Goal: Information Seeking & Learning: Find specific fact

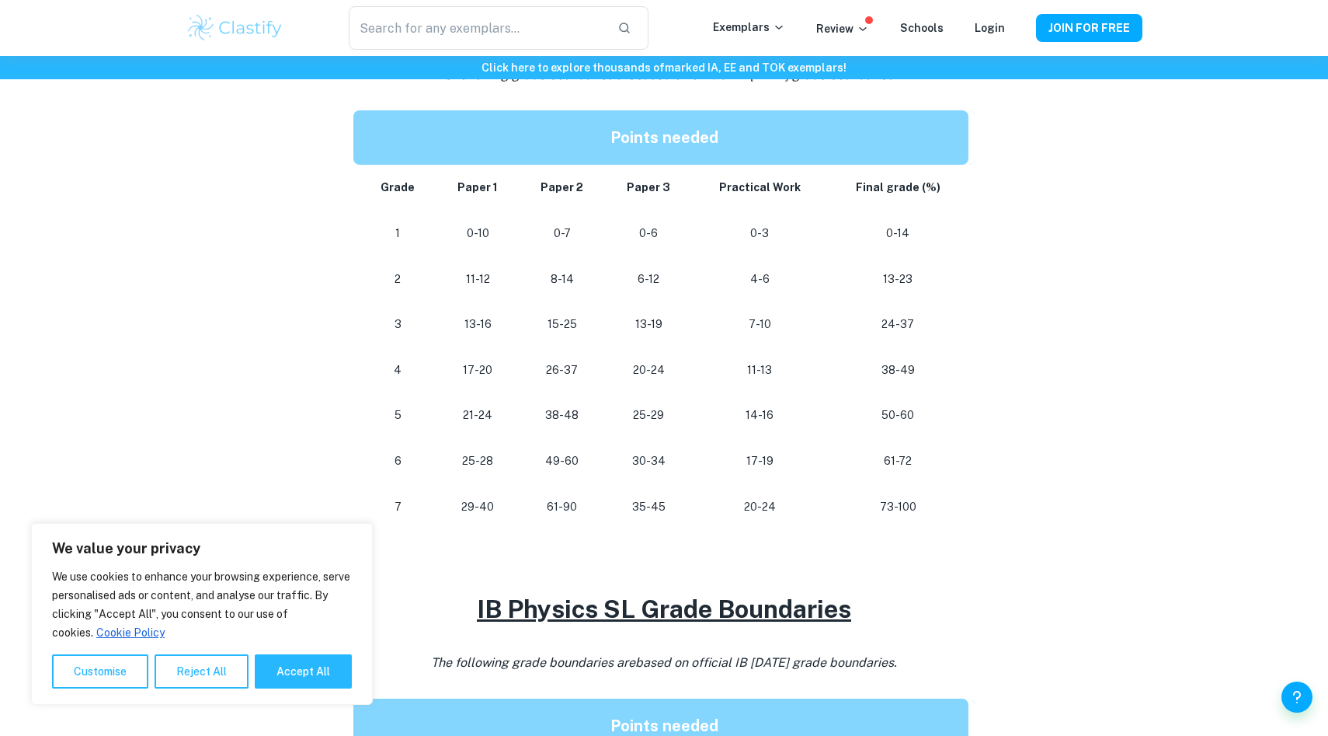
scroll to position [767, 0]
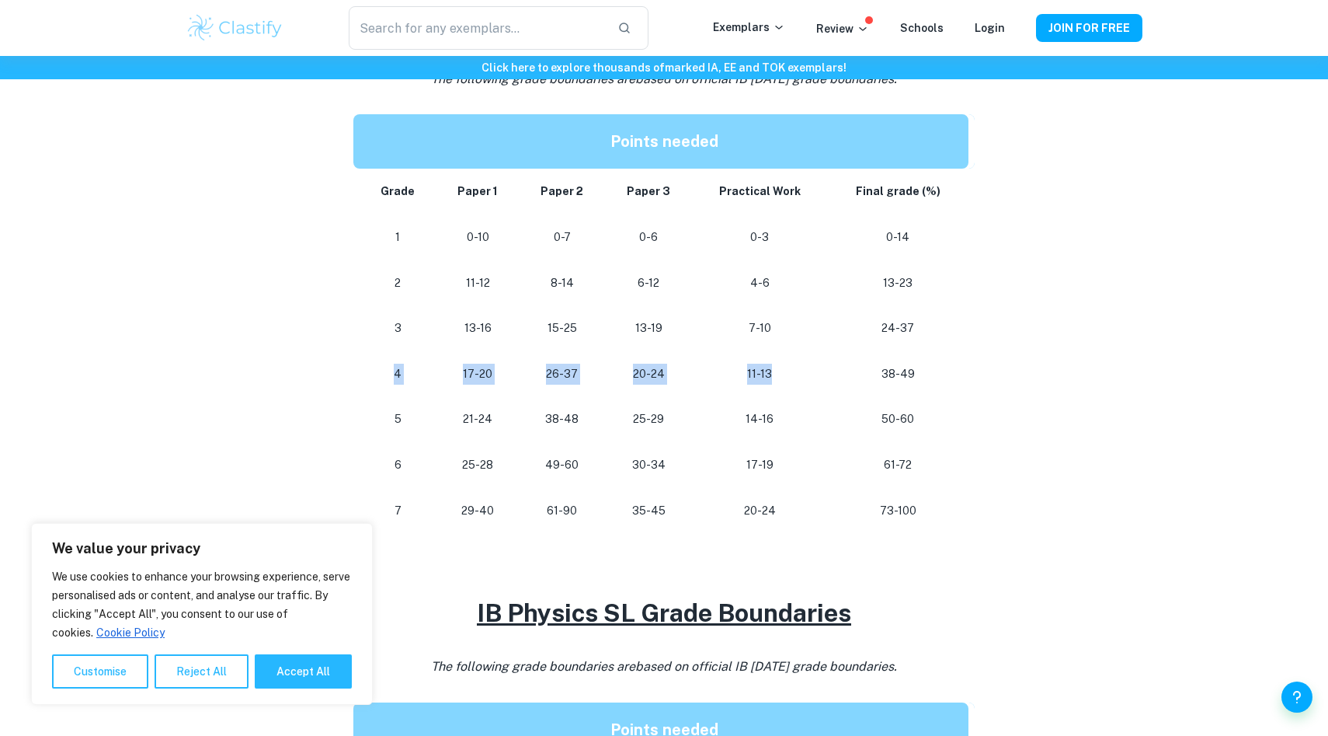
drag, startPoint x: 394, startPoint y: 374, endPoint x: 778, endPoint y: 370, distance: 384.5
click at [778, 370] on tr "[PHONE_NUMBER] [PHONE_NUMBER] 38-49" at bounding box center [663, 374] width 621 height 46
drag, startPoint x: 886, startPoint y: 373, endPoint x: 921, endPoint y: 377, distance: 34.4
click at [921, 377] on p "38-49" at bounding box center [898, 374] width 117 height 21
click at [913, 377] on p "38-49" at bounding box center [898, 374] width 117 height 21
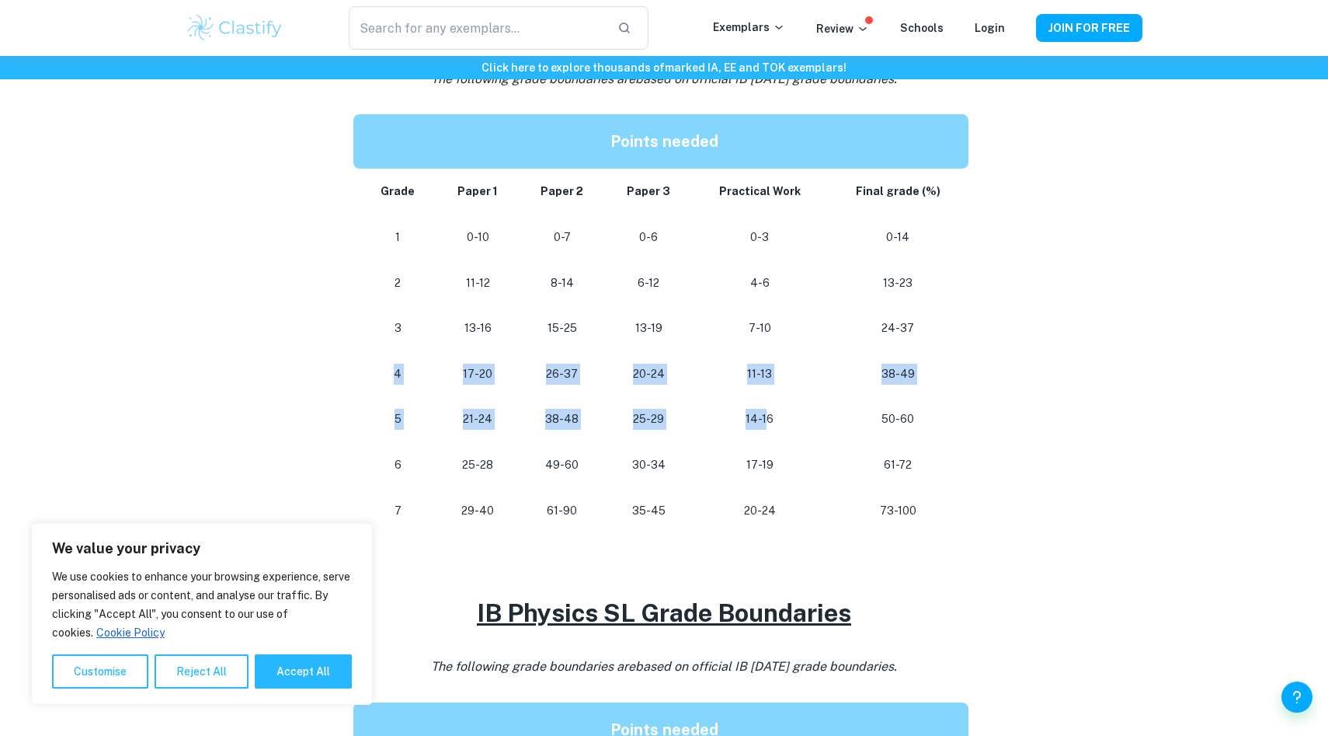
drag, startPoint x: 380, startPoint y: 376, endPoint x: 797, endPoint y: 433, distance: 421.1
click at [797, 433] on tbody "Grade Paper 1 Paper 2 Paper 3 Practical Work Final grade (%) 1 0-10 0-7 0-6 0-3…" at bounding box center [663, 351] width 621 height 364
click at [882, 377] on p "38-49" at bounding box center [898, 374] width 117 height 21
drag, startPoint x: 882, startPoint y: 377, endPoint x: 944, endPoint y: 380, distance: 62.2
click at [945, 381] on p "38-49" at bounding box center [898, 374] width 117 height 21
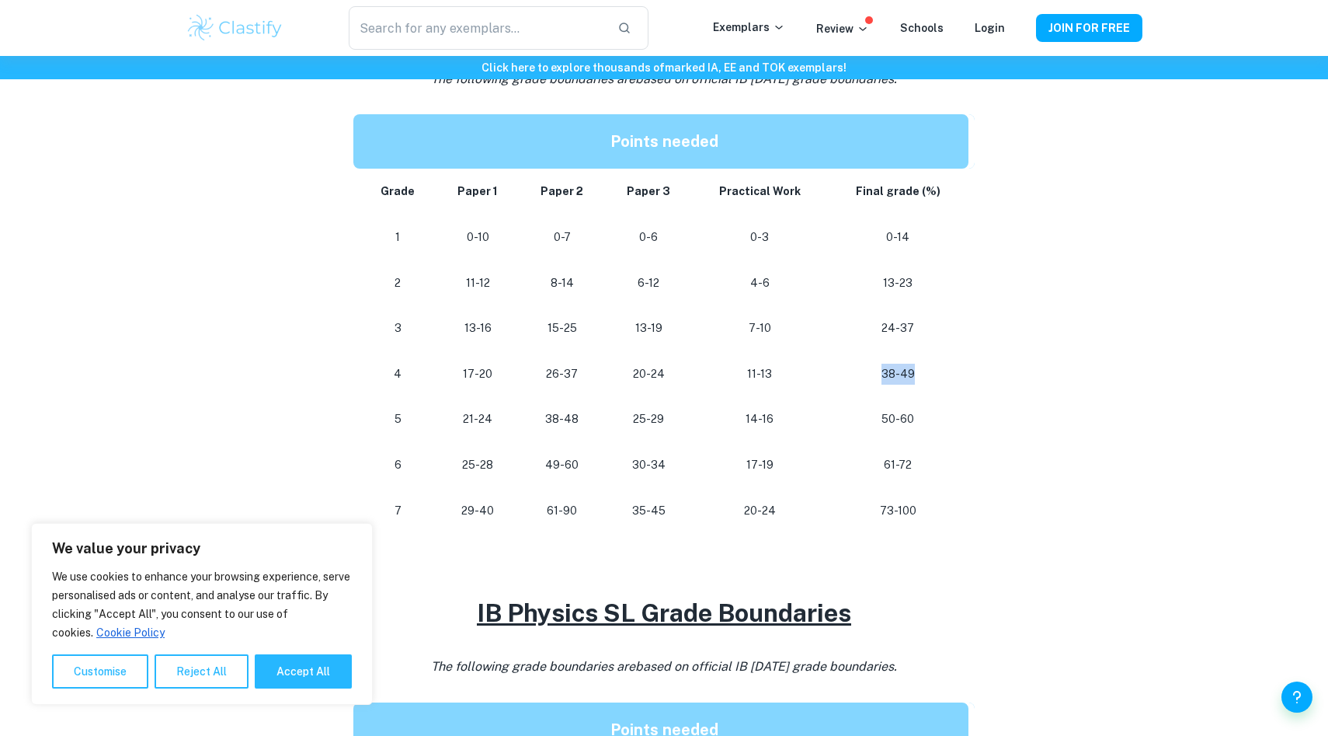
click at [903, 380] on p "38-49" at bounding box center [898, 374] width 117 height 21
drag, startPoint x: 465, startPoint y: 374, endPoint x: 662, endPoint y: 383, distance: 196.7
click at [662, 383] on tr "[PHONE_NUMBER] [PHONE_NUMBER] 38-49" at bounding box center [663, 374] width 621 height 46
